Goal: Transaction & Acquisition: Purchase product/service

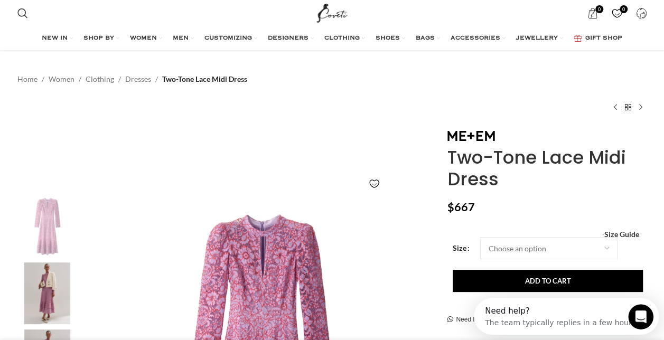
scroll to position [0, 222]
click at [340, 189] on div "Add to wishlist" at bounding box center [225, 184] width 420 height 23
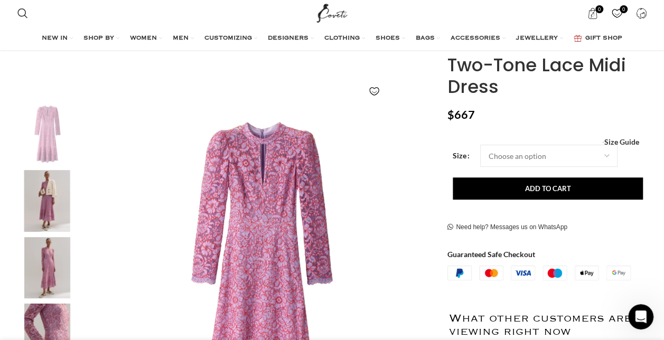
scroll to position [0, 333]
click at [607, 153] on select "Choose an option 4UK" at bounding box center [548, 156] width 137 height 22
click at [408, 139] on img "1 / 6" at bounding box center [260, 278] width 350 height 350
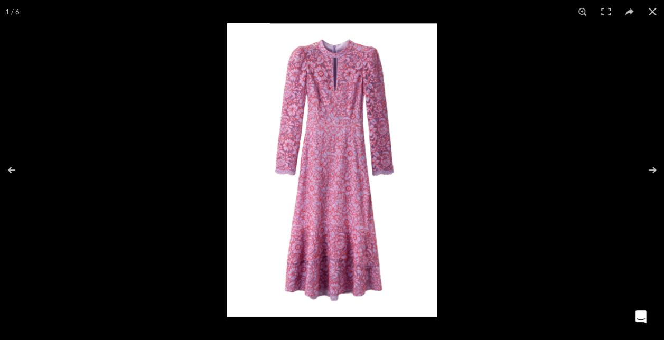
scroll to position [0, 556]
click at [651, 8] on button at bounding box center [652, 11] width 23 height 23
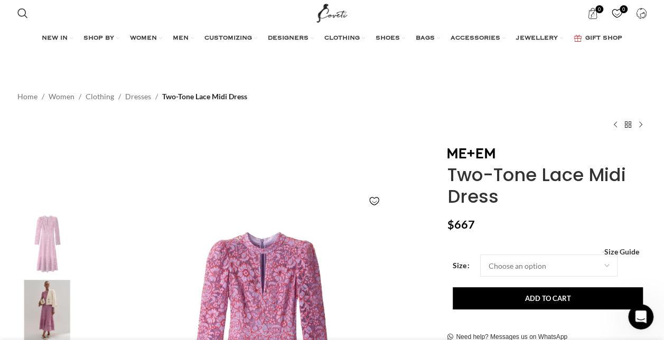
scroll to position [0, 890]
click at [34, 50] on input "Search" at bounding box center [91, 50] width 158 height 37
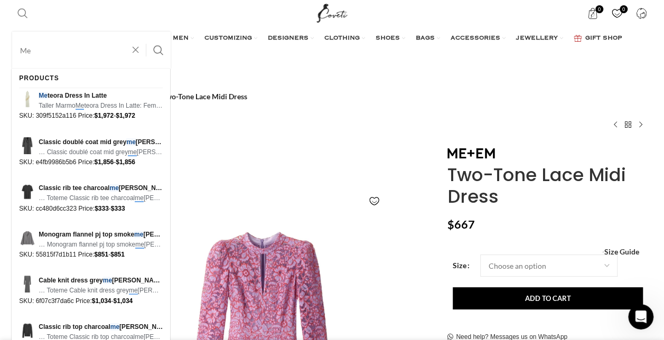
scroll to position [0, 1000]
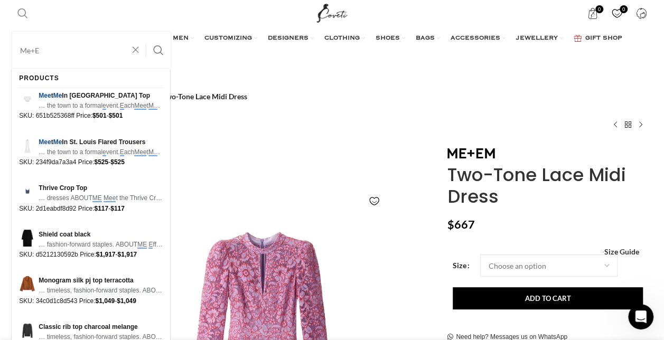
type input "Me+Em"
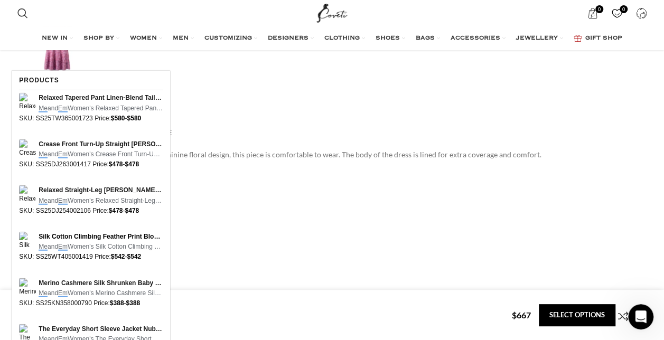
scroll to position [1165, 0]
click at [97, 109] on span "Me and Em Women's Relaxed Tapered Pant Linen-Blend …" at bounding box center [101, 109] width 124 height 10
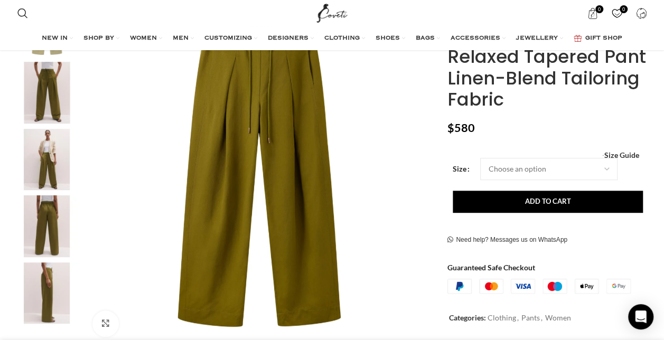
scroll to position [190, 0]
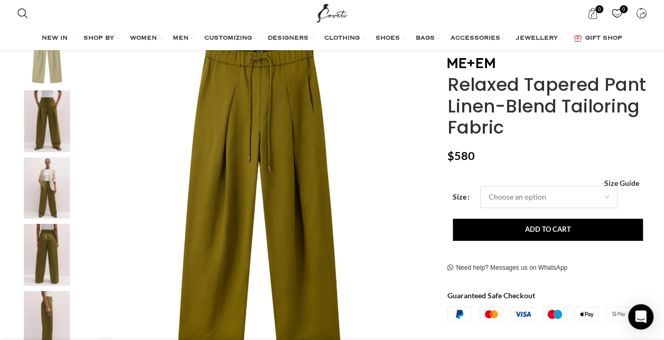
click at [604, 196] on select "Choose an option 4UK 6UK 8 UK 10 UK 12 UK 14 UK 16 UK" at bounding box center [548, 197] width 137 height 22
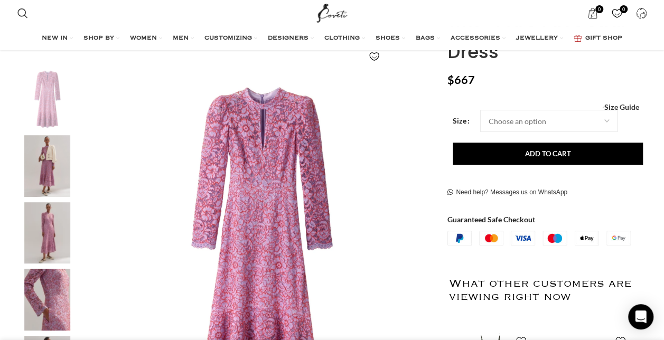
scroll to position [0, 111]
click at [607, 119] on select "Choose an option 4UK" at bounding box center [548, 121] width 137 height 22
click at [412, 120] on img "1 / 6" at bounding box center [260, 243] width 350 height 350
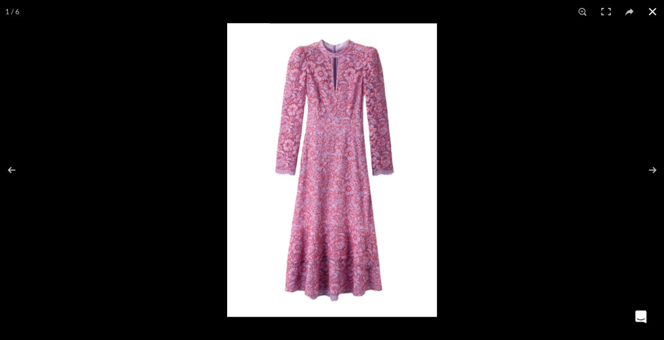
click at [652, 12] on button at bounding box center [652, 11] width 23 height 23
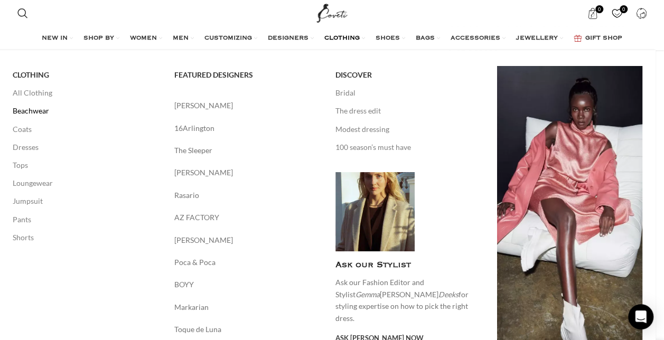
scroll to position [0, 222]
drag, startPoint x: 41, startPoint y: 93, endPoint x: 34, endPoint y: 93, distance: 7.4
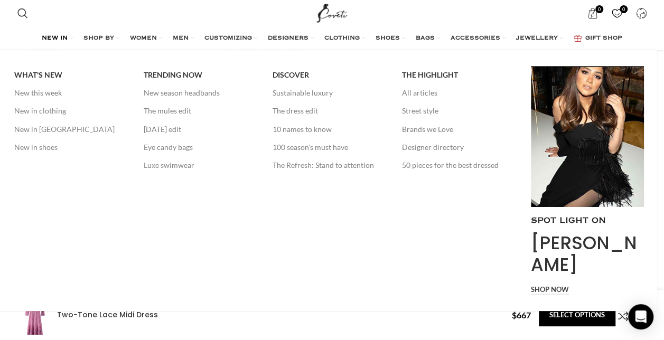
scroll to position [0, 556]
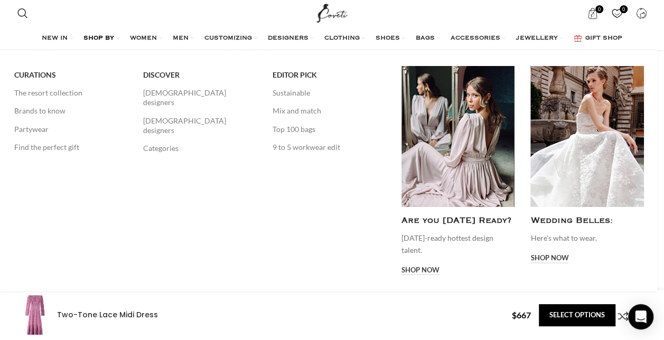
click at [109, 35] on span "SHOP BY" at bounding box center [98, 38] width 31 height 8
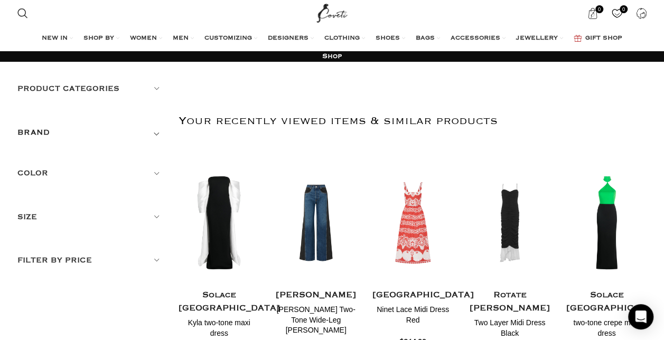
click at [155, 135] on span "Toggle filter" at bounding box center [156, 132] width 13 height 13
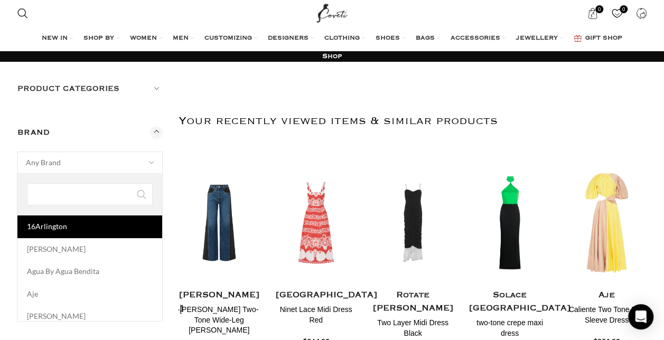
click at [130, 163] on span "Any Brand" at bounding box center [90, 162] width 145 height 21
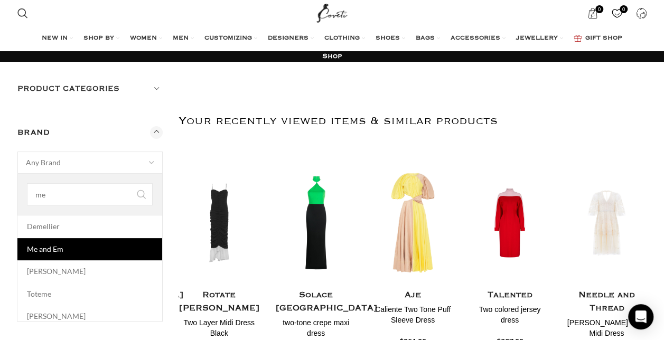
type input "me"
select select "me-and-em"
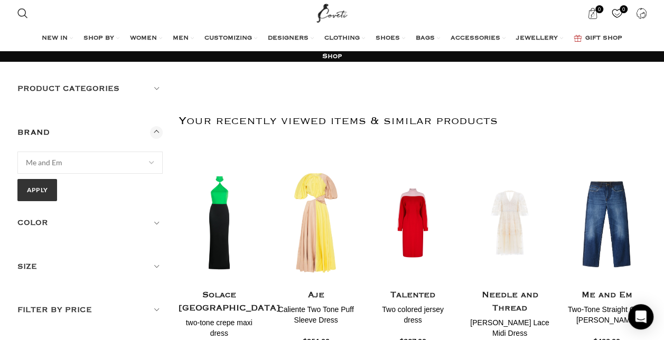
click at [152, 265] on h5 "Size" at bounding box center [90, 267] width 146 height 12
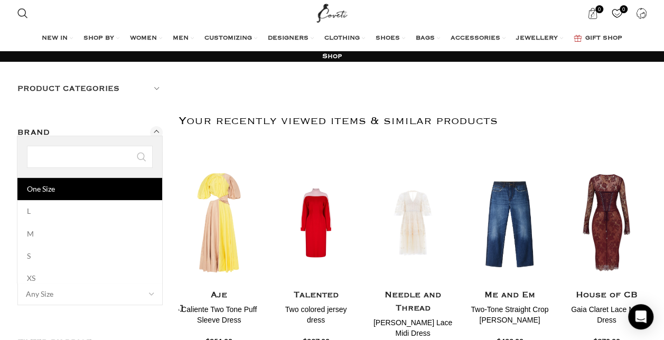
click at [149, 291] on span at bounding box center [152, 294] width 22 height 22
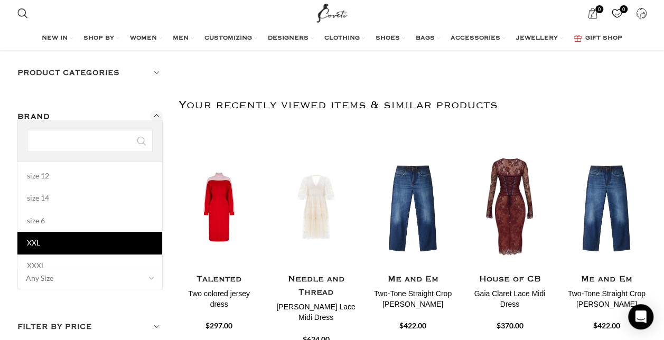
scroll to position [185, 0]
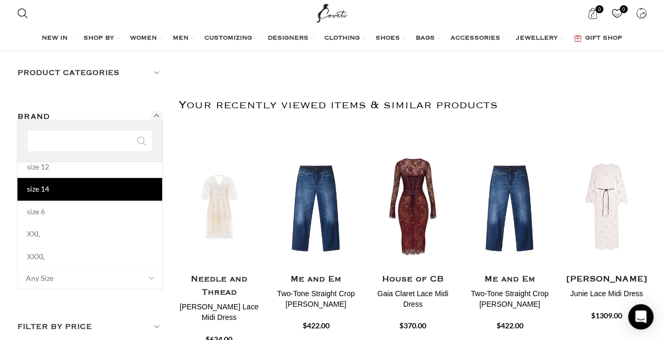
select select "size-14"
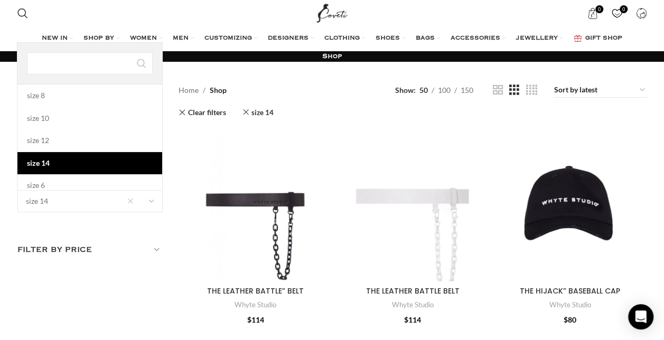
click at [150, 201] on span at bounding box center [152, 201] width 22 height 22
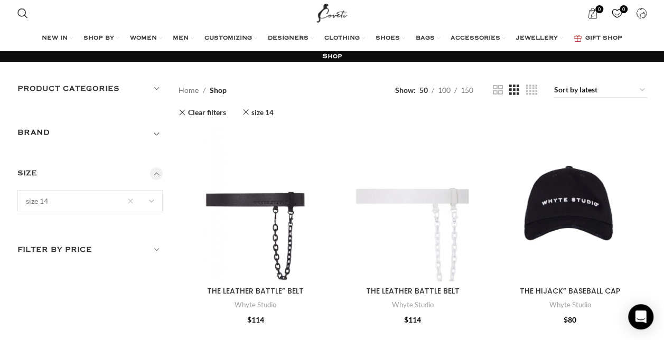
click at [97, 201] on span "× size 14" at bounding box center [90, 201] width 145 height 21
click at [156, 132] on span "Toggle filter" at bounding box center [156, 132] width 13 height 13
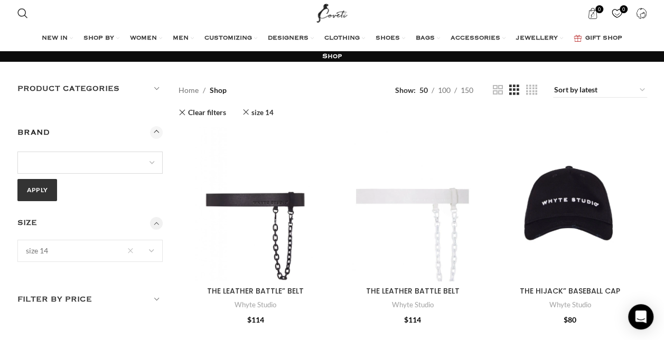
click at [138, 161] on select "16Arlington Adam Lippes Agua By Agua Bendita Aje Alejandra De Coss Alemais Ales…" at bounding box center [90, 163] width 146 height 22
select select "me-and-em"
click at [17, 152] on select "16Arlington Adam Lippes Agua By Agua Bendita Aje Alejandra De Coss Alemais Ales…" at bounding box center [90, 163] width 146 height 22
select select
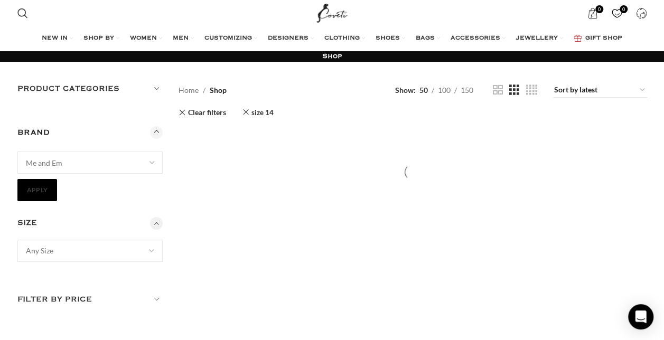
click at [36, 188] on button "Apply" at bounding box center [37, 190] width 40 height 22
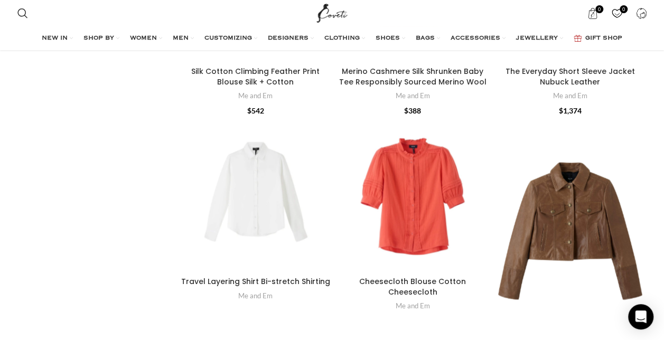
scroll to position [726, 0]
click at [425, 180] on div "Cheesecloth Blouse\aCotton Cheesecloth" at bounding box center [435, 194] width 22 height 154
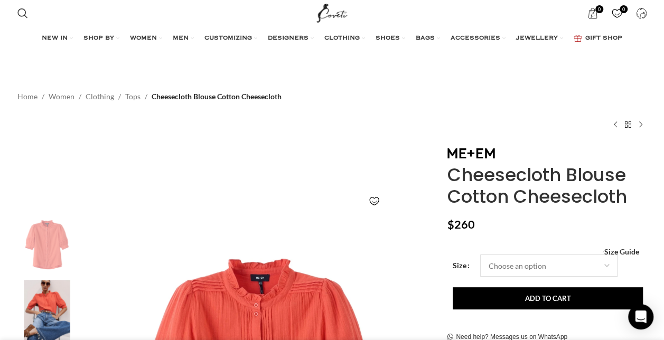
click at [608, 268] on select "Choose an option 4UK 6UK 8 [GEOGRAPHIC_DATA] 10 [GEOGRAPHIC_DATA] 12 [GEOGRAPHI…" at bounding box center [548, 266] width 137 height 22
click at [480, 255] on select "Choose an option 4UK 6UK 8 [GEOGRAPHIC_DATA] 10 [GEOGRAPHIC_DATA] 12 [GEOGRAPHI…" at bounding box center [548, 266] width 137 height 22
select select "14-uk"
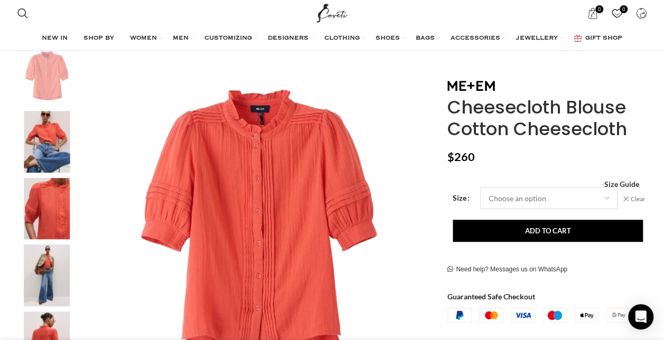
scroll to position [0, 222]
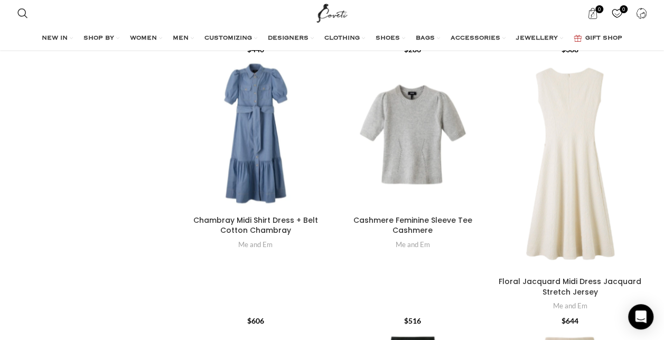
scroll to position [2938, 0]
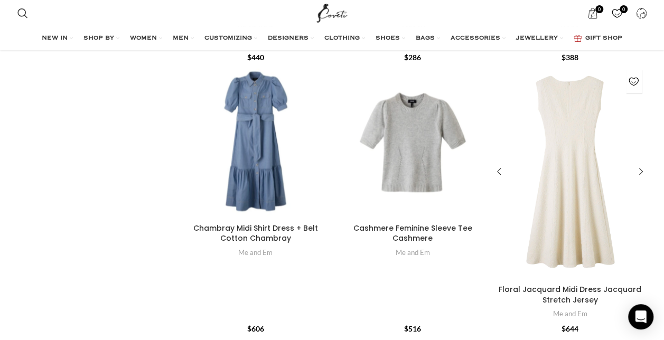
click at [564, 183] on div "Floral Jacquard Midi Dress\aJacquard Stretch Jersey" at bounding box center [570, 172] width 22 height 216
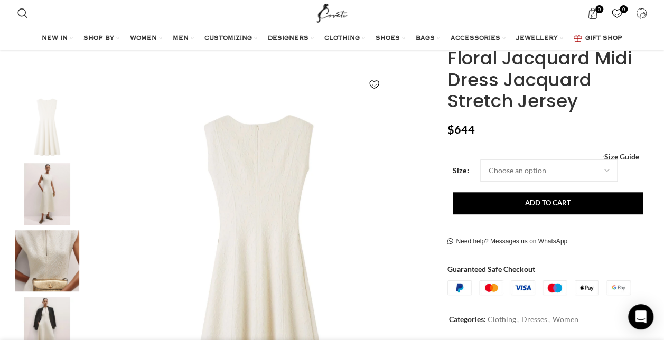
scroll to position [126, 0]
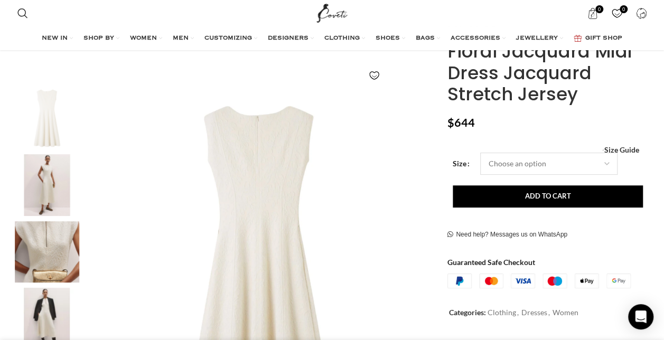
click at [604, 161] on select "Choose an option 4UK 6UK 8 [GEOGRAPHIC_DATA] 10 [GEOGRAPHIC_DATA] 12 [GEOGRAPHI…" at bounding box center [548, 164] width 137 height 22
select select "16-[GEOGRAPHIC_DATA]"
click at [480, 153] on select "Choose an option 4UK 6UK 8 [GEOGRAPHIC_DATA] 10 [GEOGRAPHIC_DATA] 12 [GEOGRAPHI…" at bounding box center [548, 164] width 137 height 22
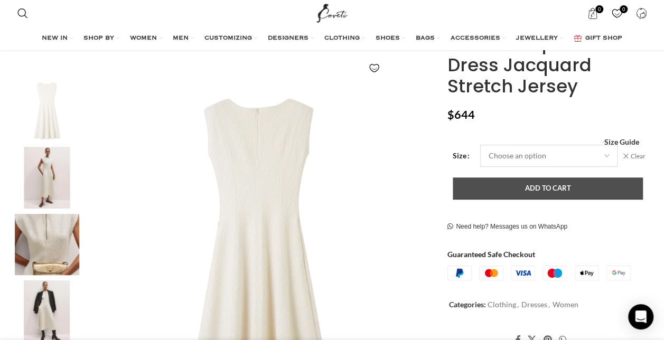
scroll to position [0, 333]
click at [563, 184] on button "Add to cart" at bounding box center [548, 188] width 190 height 22
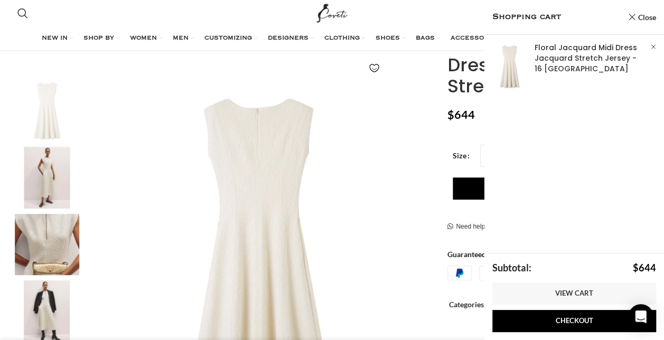
scroll to position [0, 667]
click at [298, 196] on img "1 / 7" at bounding box center [260, 255] width 350 height 350
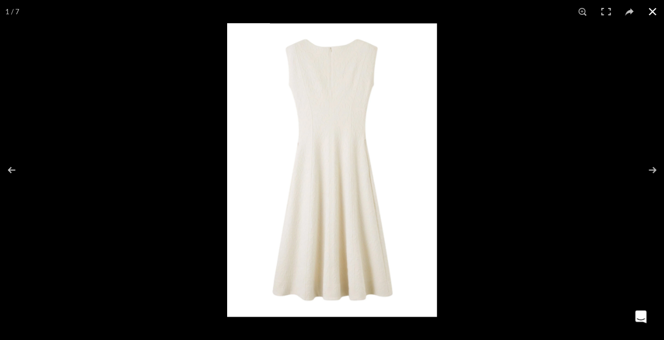
click at [650, 7] on button at bounding box center [652, 11] width 23 height 23
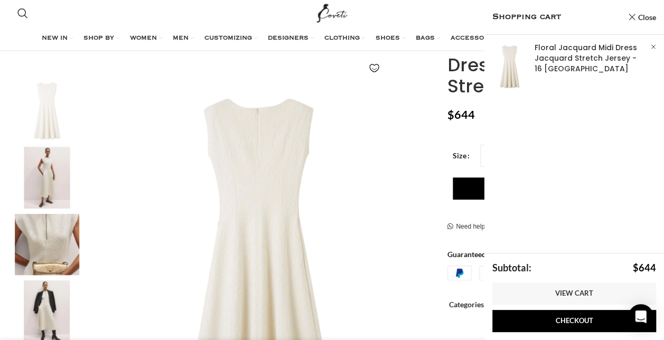
scroll to position [0, 778]
click at [57, 176] on img "2 / 7" at bounding box center [47, 178] width 64 height 62
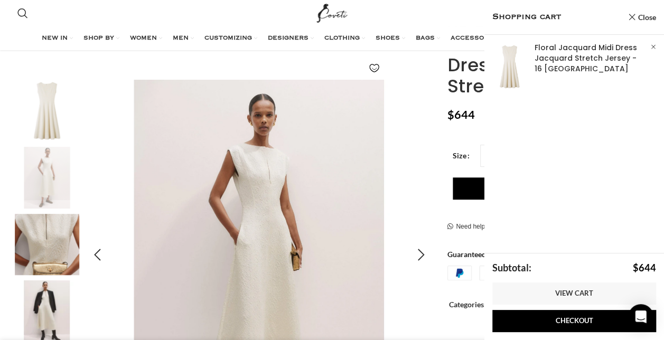
scroll to position [0, 890]
click at [337, 138] on img "2 / 7" at bounding box center [259, 255] width 350 height 350
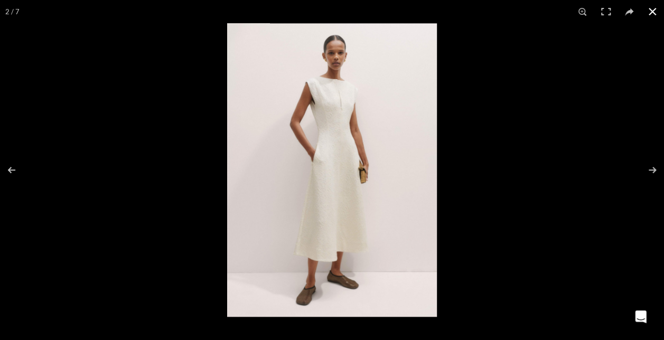
click at [648, 7] on button at bounding box center [652, 11] width 23 height 23
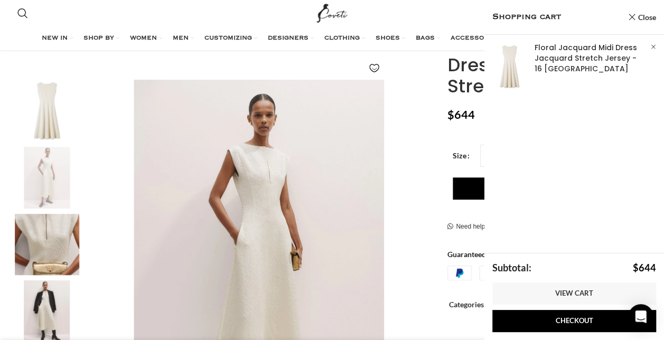
scroll to position [0, 925]
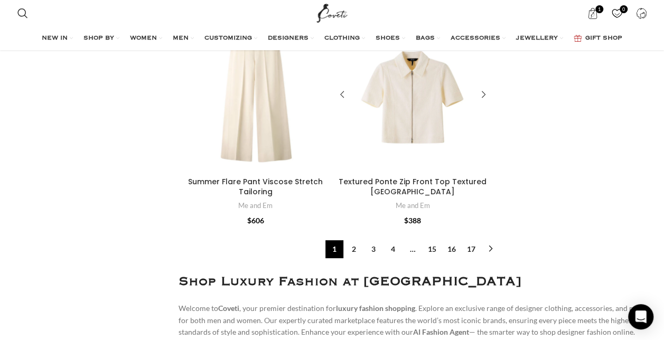
scroll to position [3947, 0]
click at [355, 249] on link "2" at bounding box center [354, 249] width 18 height 18
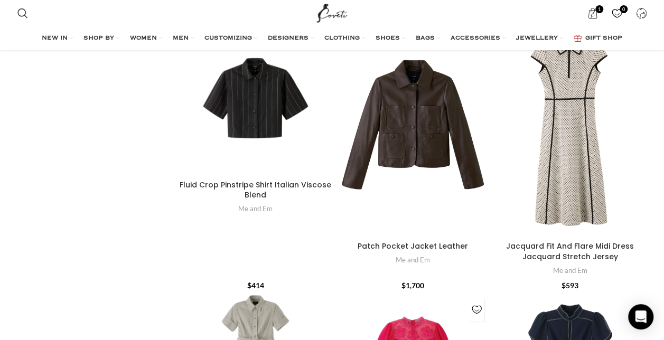
scroll to position [632, 0]
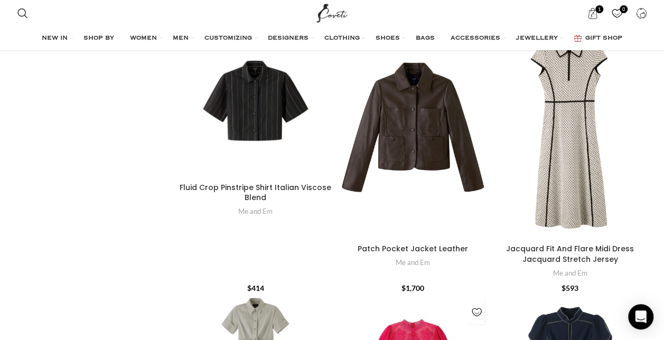
click at [412, 190] on div "Patch Pocket Jacket\aLeather" at bounding box center [412, 132] width 22 height 216
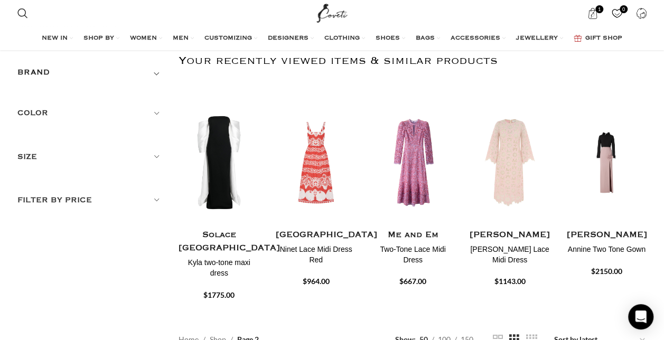
scroll to position [60, 0]
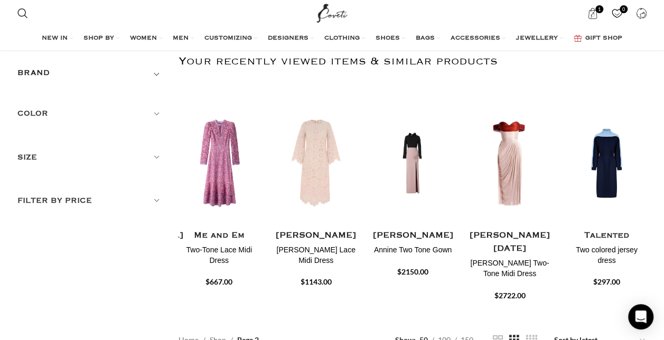
click at [155, 73] on span "Toggle filter" at bounding box center [156, 73] width 13 height 13
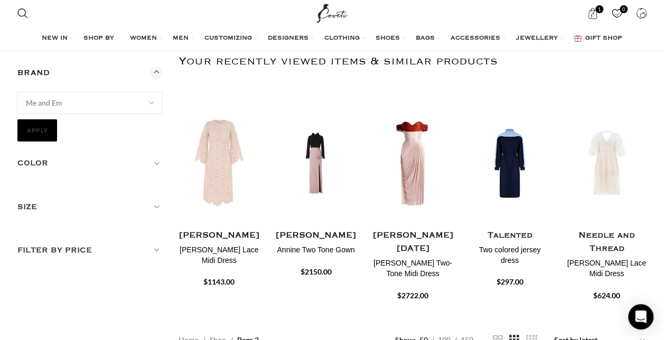
click at [37, 130] on button "Apply" at bounding box center [37, 130] width 40 height 22
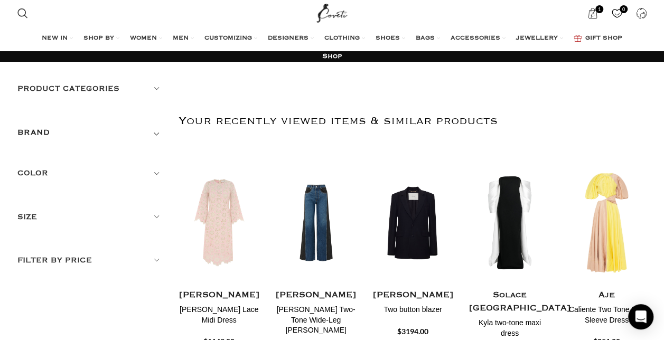
click at [154, 130] on span "Toggle filter" at bounding box center [156, 132] width 13 height 13
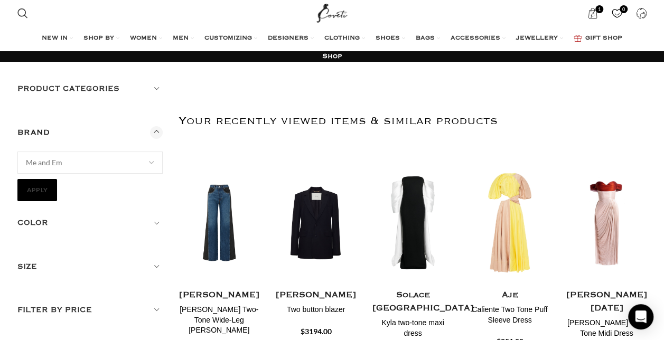
click at [40, 185] on button "Apply" at bounding box center [37, 190] width 40 height 22
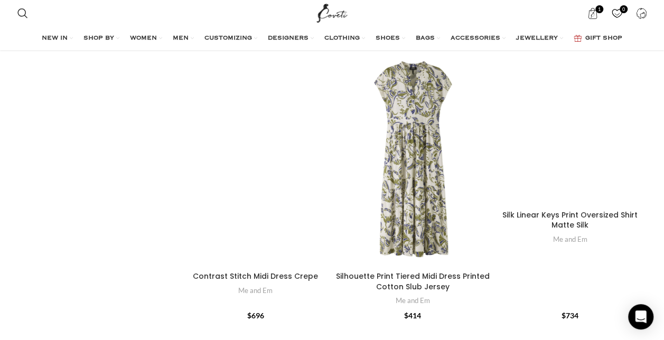
scroll to position [1718, 0]
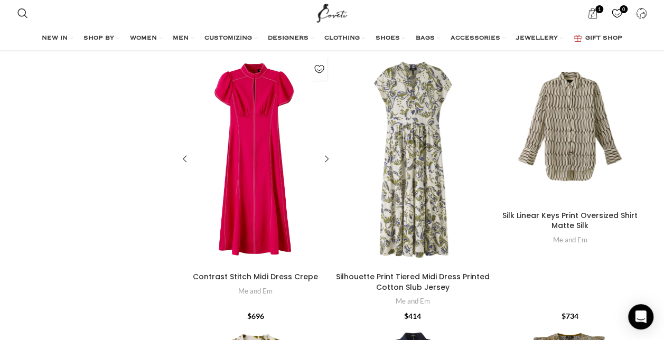
click at [261, 144] on div "Contrast Stitch Midi Dress\aCrepe" at bounding box center [256, 160] width 22 height 216
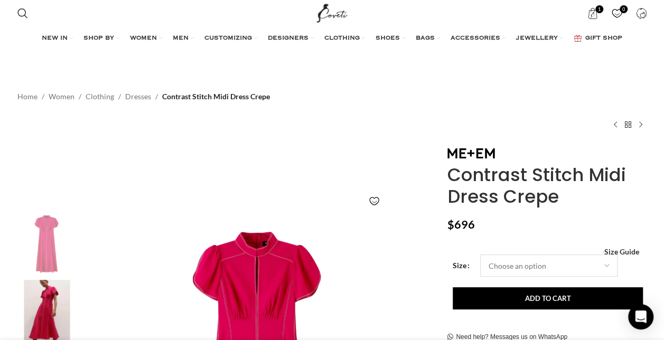
click at [607, 264] on select "Choose an option 4UK 6UK 8 UK 10 UK 12 UK 14 UK 16 UK" at bounding box center [548, 266] width 137 height 22
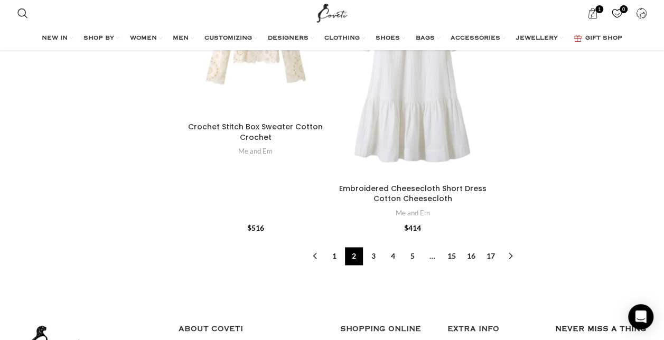
scroll to position [4596, 0]
click at [333, 254] on link "1" at bounding box center [334, 256] width 18 height 18
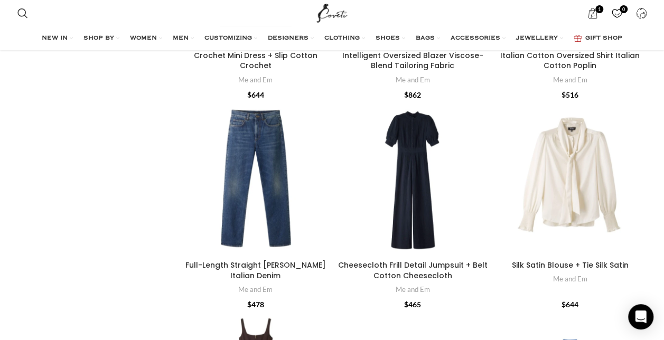
scroll to position [1541, 0]
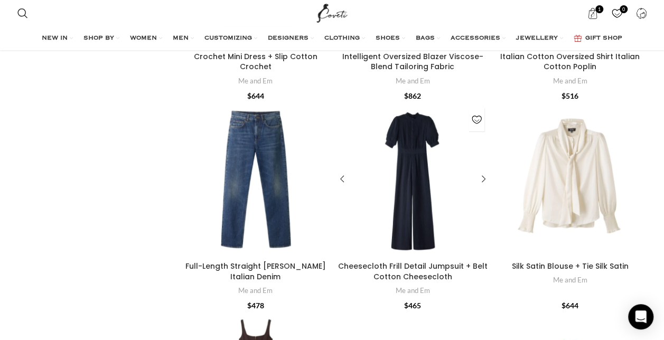
click at [422, 173] on div "Cheesecloth Frill Detail Jumpsuit + Belt\aCotton Cheesecloth" at bounding box center [412, 179] width 22 height 154
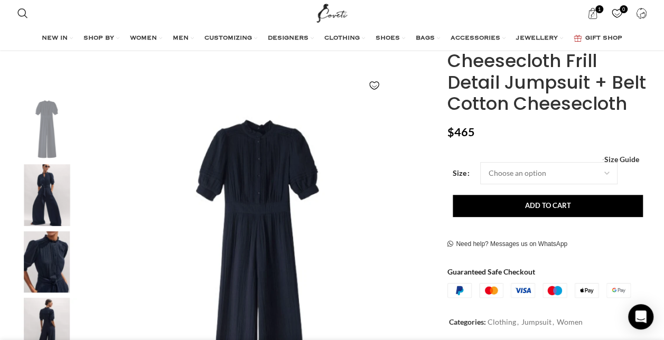
scroll to position [118, 0]
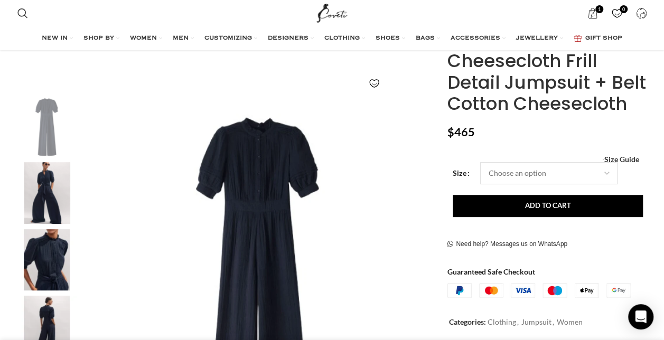
click at [602, 173] on select "Choose an option 4UK 6UK 8 UK 10 UK 12 UK 14 UK 16 UK" at bounding box center [548, 173] width 137 height 22
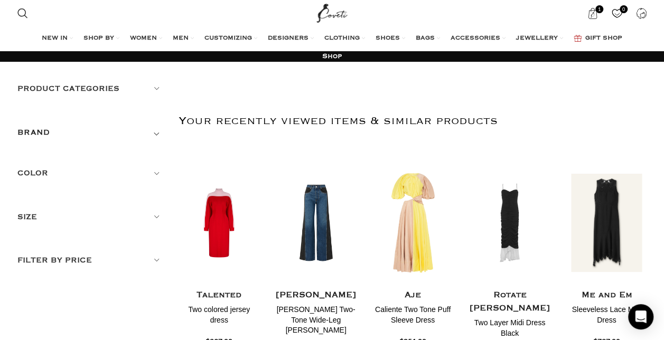
click at [156, 171] on h5 "Color" at bounding box center [90, 173] width 146 height 12
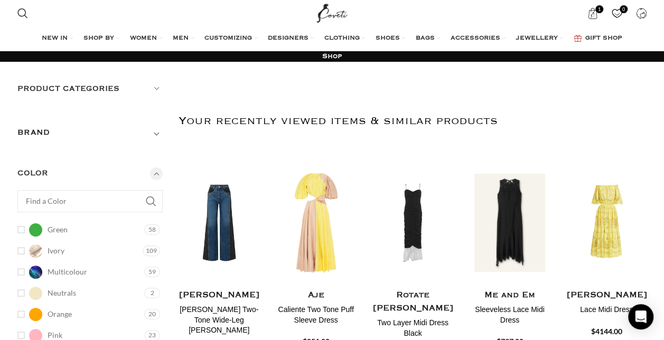
scroll to position [187, 0]
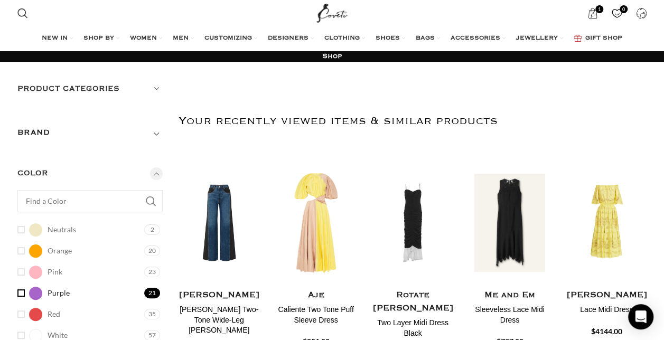
click at [59, 294] on span "Purple" at bounding box center [59, 293] width 22 height 11
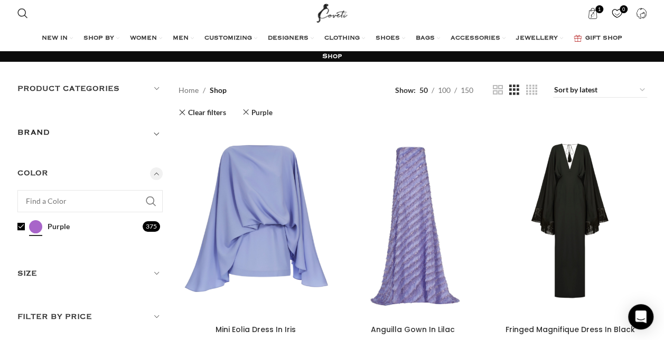
click at [154, 134] on span "Toggle filter" at bounding box center [156, 132] width 13 height 13
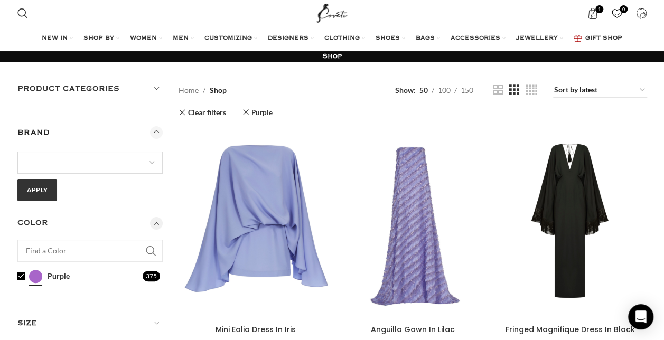
click at [108, 162] on select "16Arlington Adam Lippes Agua By Agua Bendita Aje Alejandra De Coss Alemais Ales…" at bounding box center [90, 163] width 146 height 22
click at [96, 215] on div "BRAND 16Arlington Adam Lippes Agua By Agua Bendita Aje Alejandra De Coss Alemai…" at bounding box center [90, 171] width 146 height 91
click at [88, 164] on select "16Arlington Adam Lippes Agua By Agua Bendita Aje Alejandra De Coss Alemais Ales…" at bounding box center [90, 163] width 146 height 22
select select "me-and-em"
click at [17, 152] on select "16Arlington Adam Lippes Agua By Agua Bendita Aje Alejandra De Coss Alemais Ales…" at bounding box center [90, 163] width 146 height 22
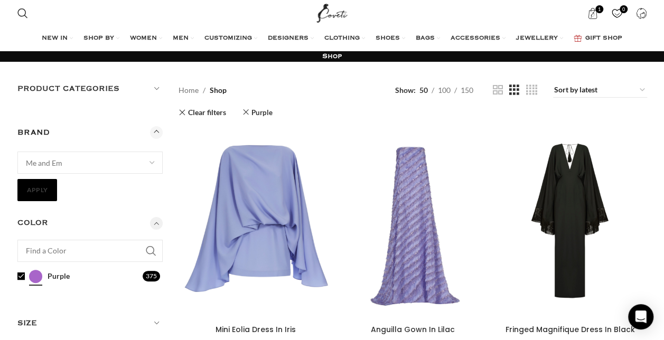
click at [35, 187] on button "Apply" at bounding box center [37, 190] width 40 height 22
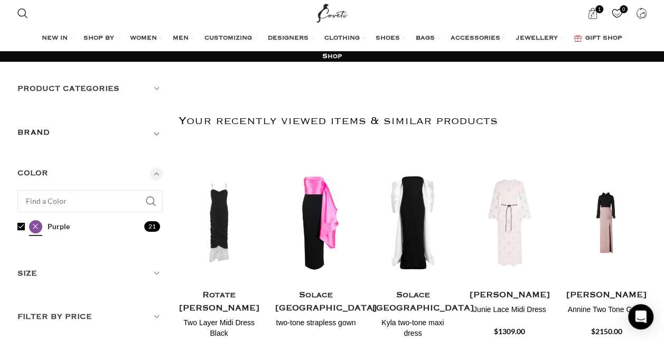
click at [22, 223] on link "Purple Purple" at bounding box center [79, 227] width 125 height 18
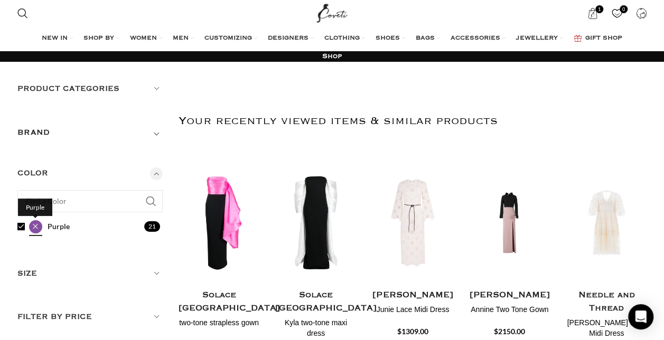
click at [36, 226] on span "Purple" at bounding box center [35, 226] width 13 height 13
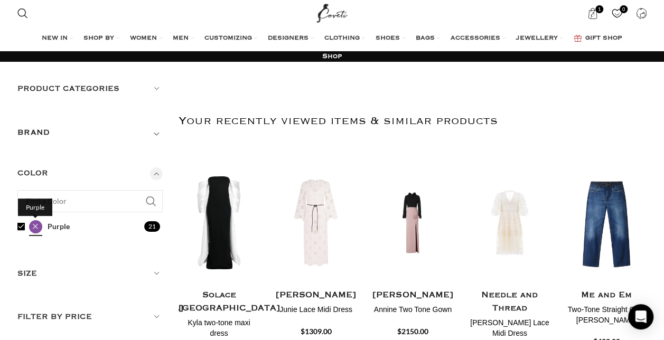
click at [36, 226] on span "Purple" at bounding box center [35, 226] width 13 height 13
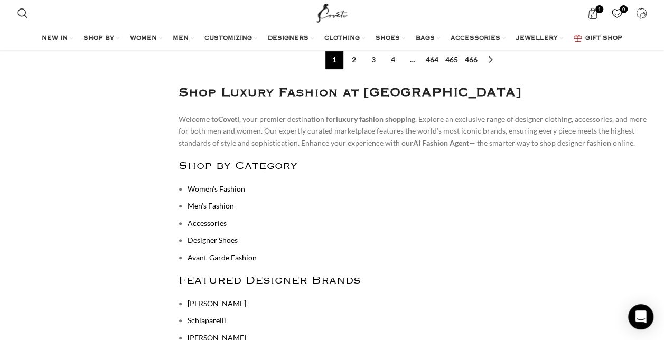
scroll to position [4113, 0]
